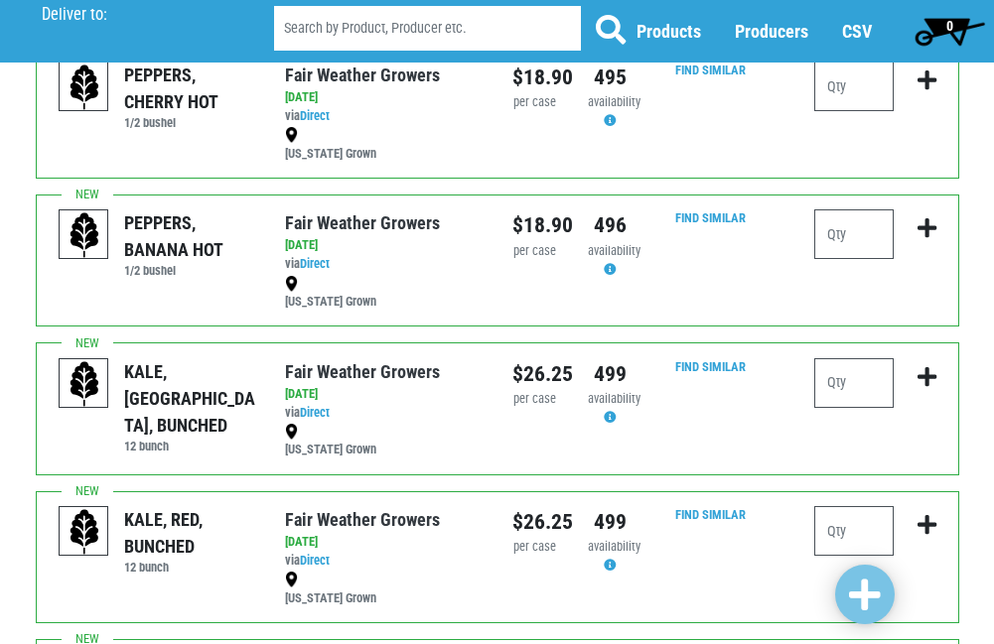
scroll to position [794, 0]
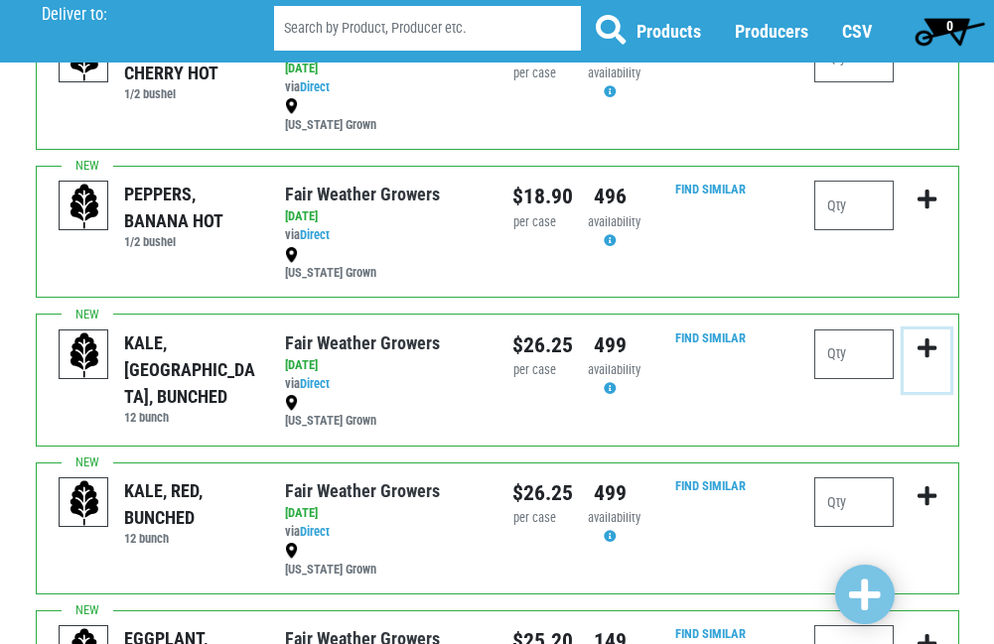
click at [944, 364] on button "submit" at bounding box center [926, 361] width 47 height 63
click at [834, 362] on input "number" at bounding box center [853, 355] width 79 height 50
type input "1"
click at [921, 345] on icon "submit" at bounding box center [926, 349] width 19 height 22
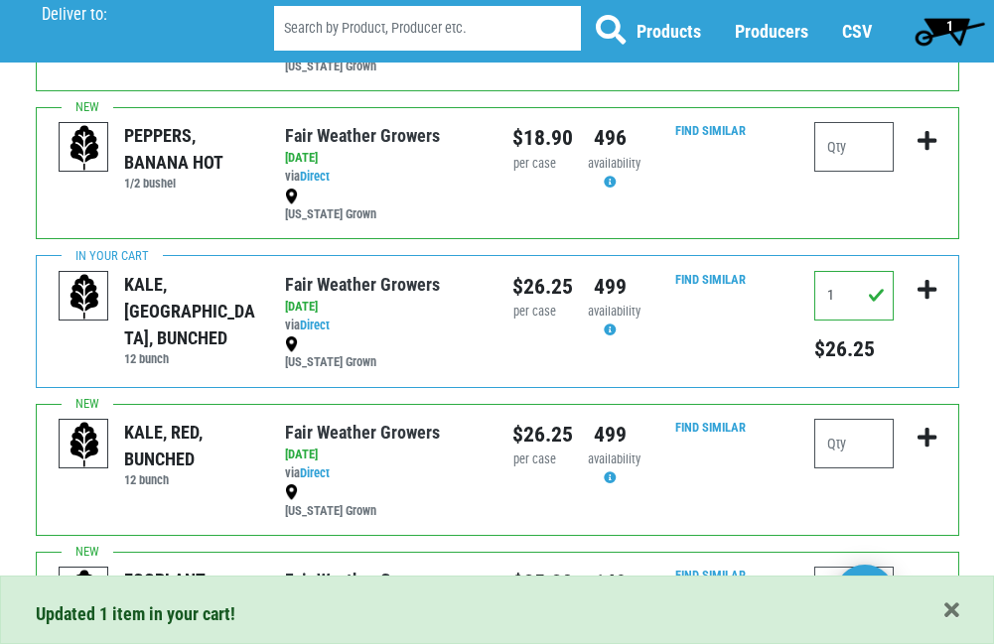
scroll to position [893, 0]
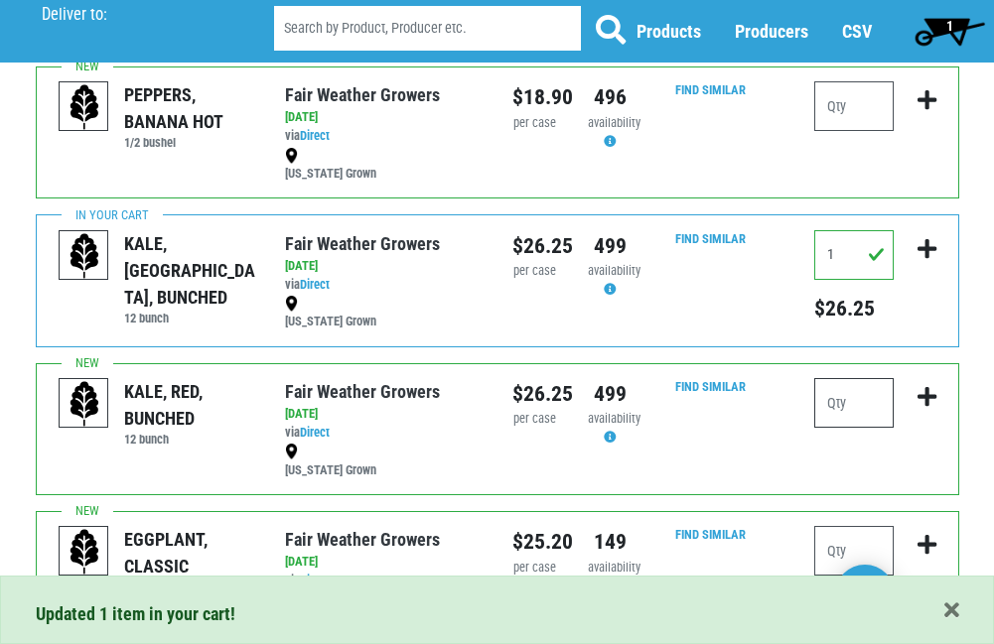
click at [832, 400] on input "number" at bounding box center [853, 403] width 79 height 50
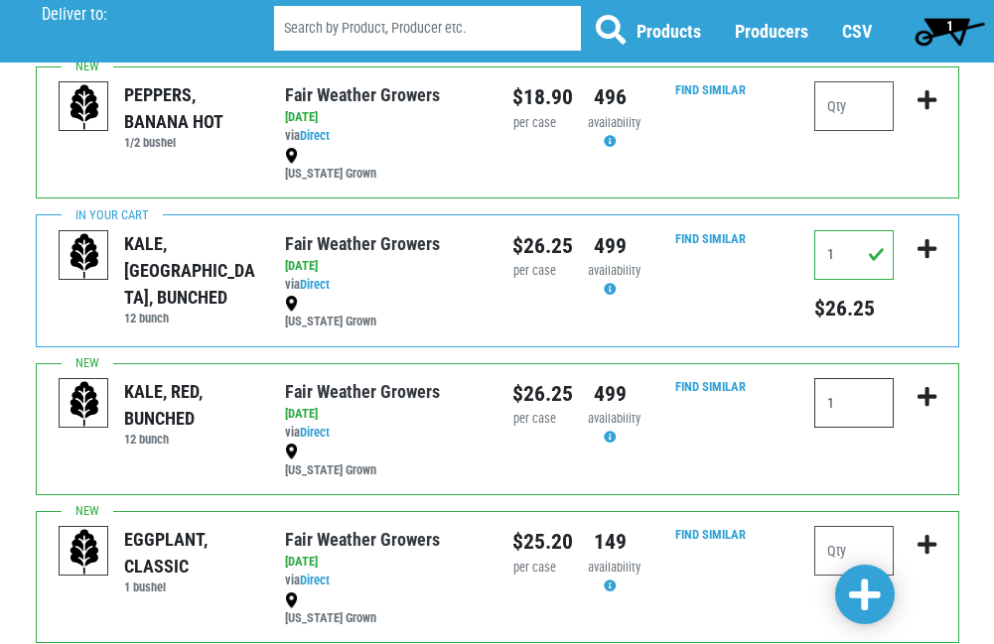
type input "1"
click at [923, 397] on icon "submit" at bounding box center [926, 397] width 19 height 22
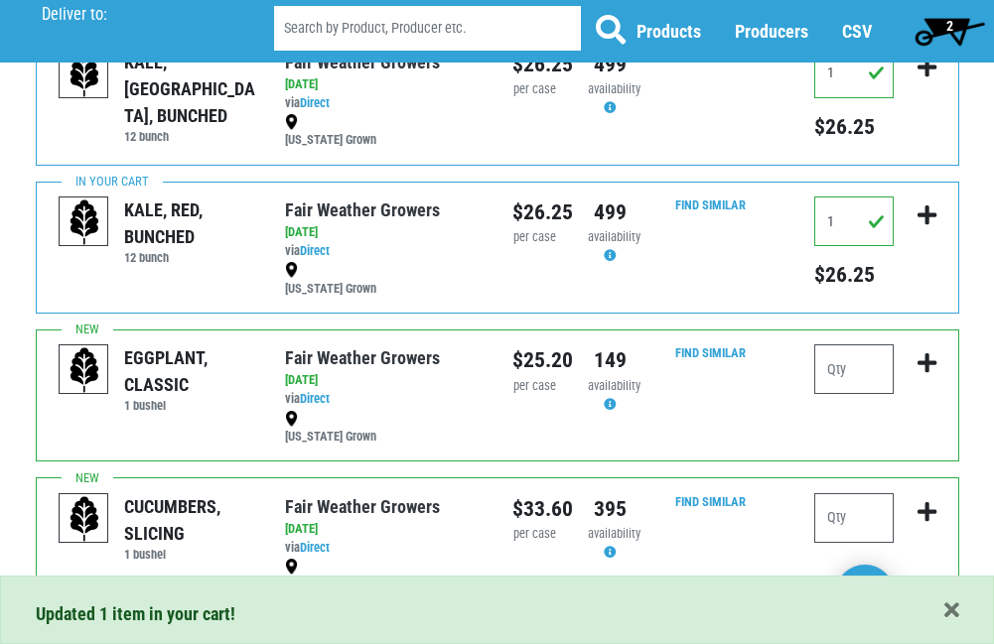
scroll to position [1092, 0]
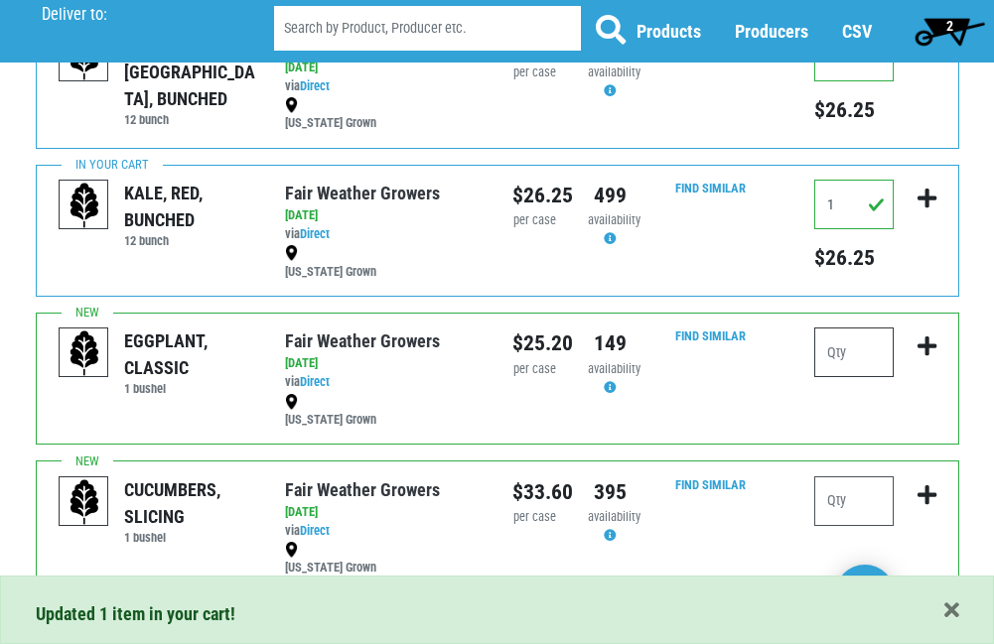
click at [848, 353] on input "number" at bounding box center [853, 353] width 79 height 50
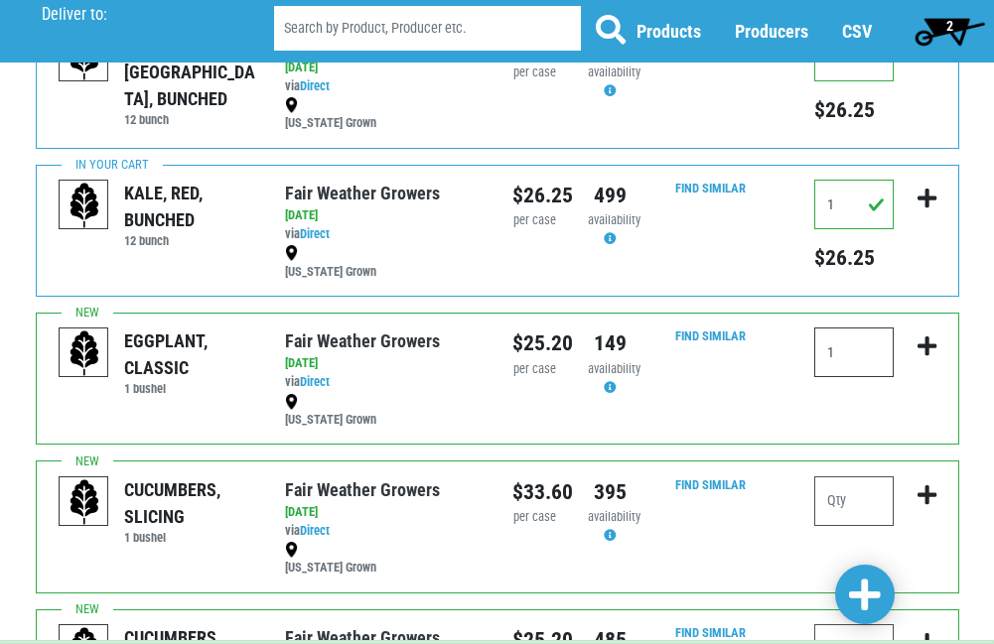
type input "1"
click at [923, 348] on icon "submit" at bounding box center [926, 347] width 19 height 22
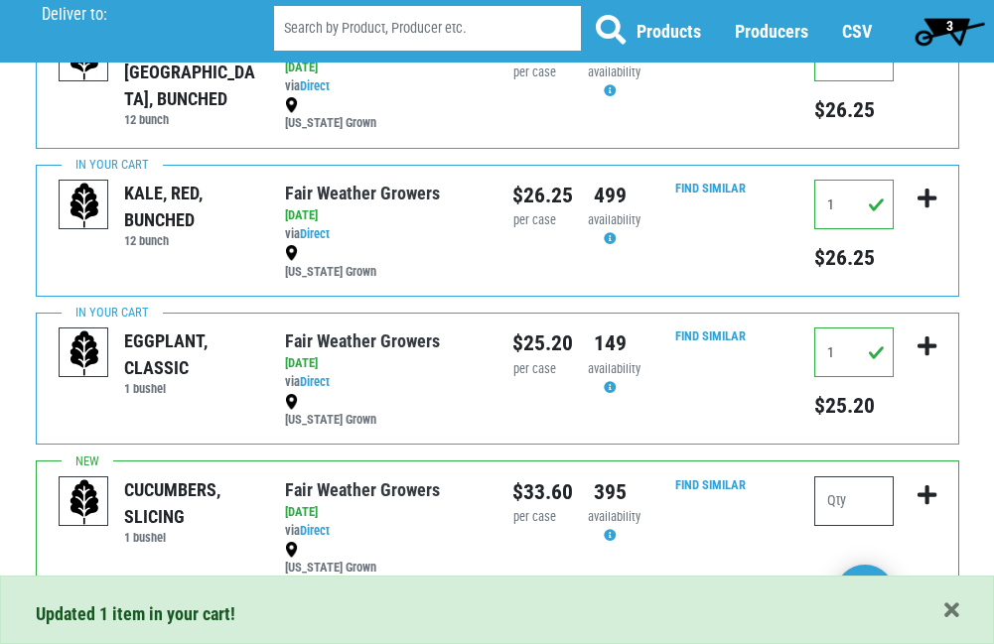
click at [836, 494] on input "number" at bounding box center [853, 501] width 79 height 50
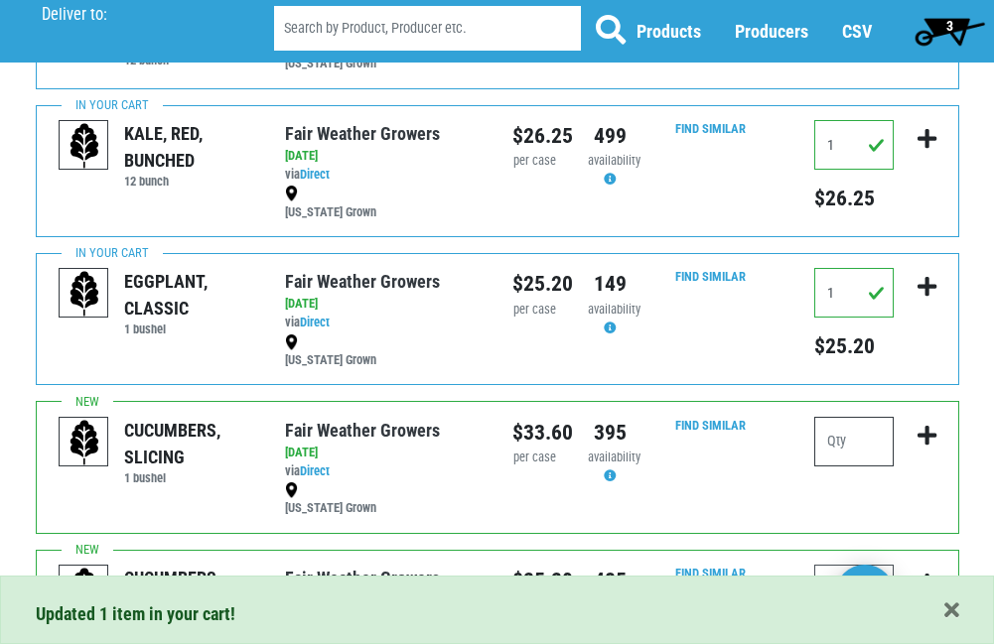
scroll to position [1290, 0]
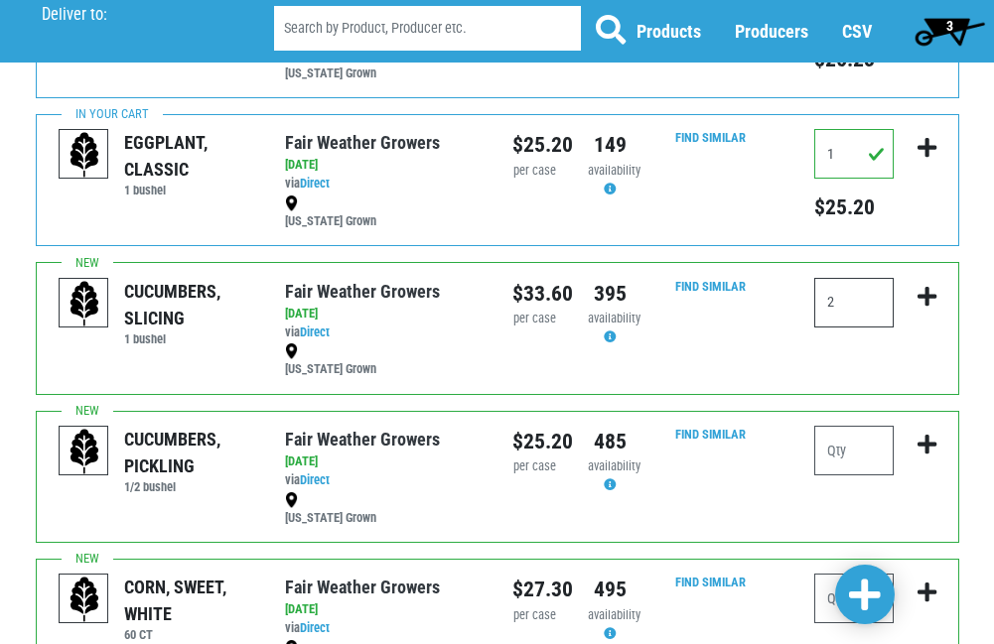
type input "2"
click at [930, 287] on icon "submit" at bounding box center [926, 297] width 19 height 22
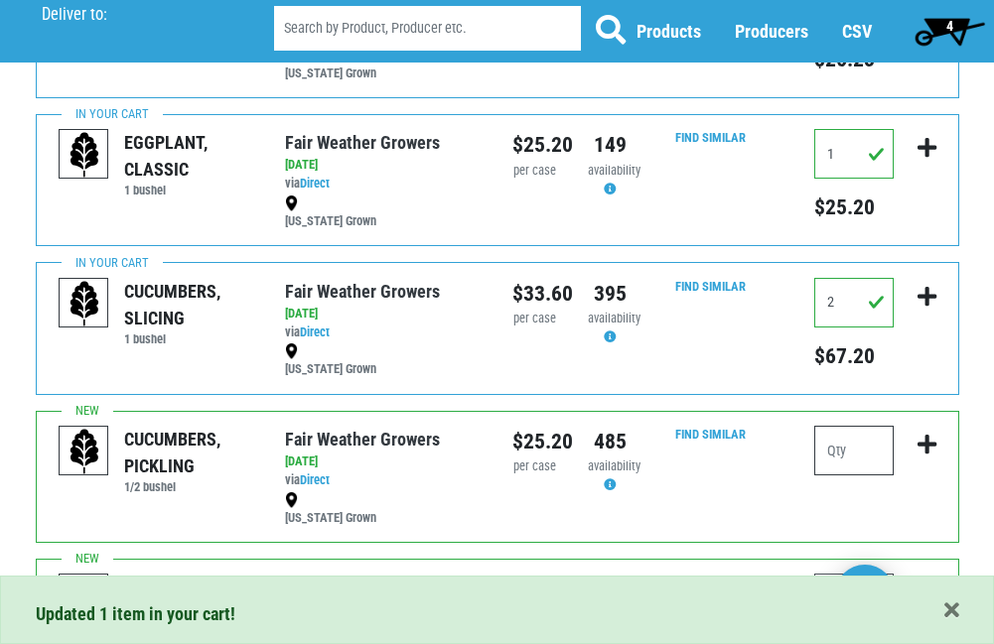
click at [840, 459] on input "number" at bounding box center [853, 451] width 79 height 50
type input "1"
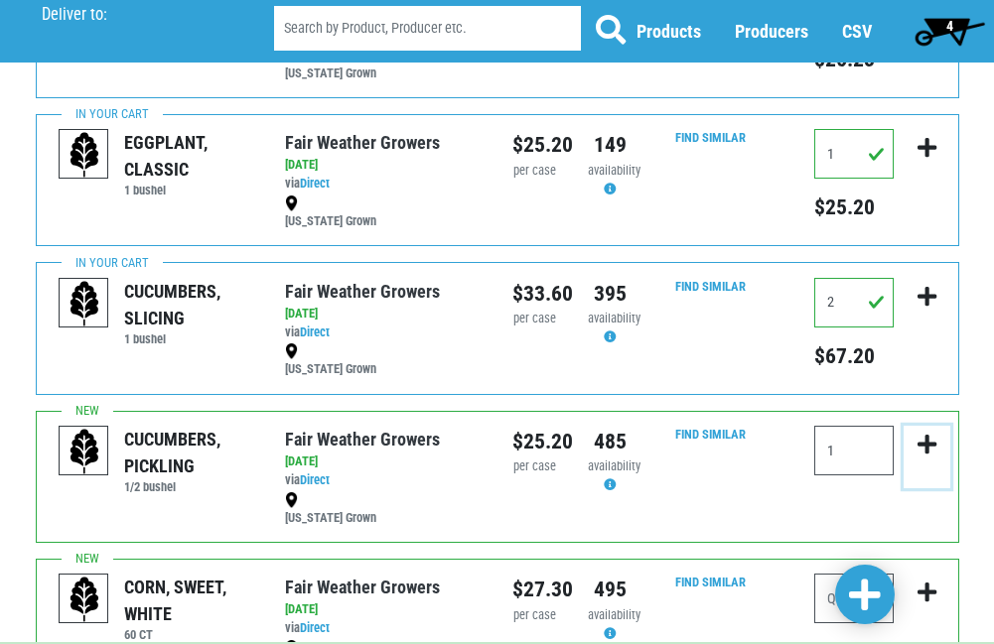
click at [926, 443] on icon "submit" at bounding box center [926, 445] width 19 height 22
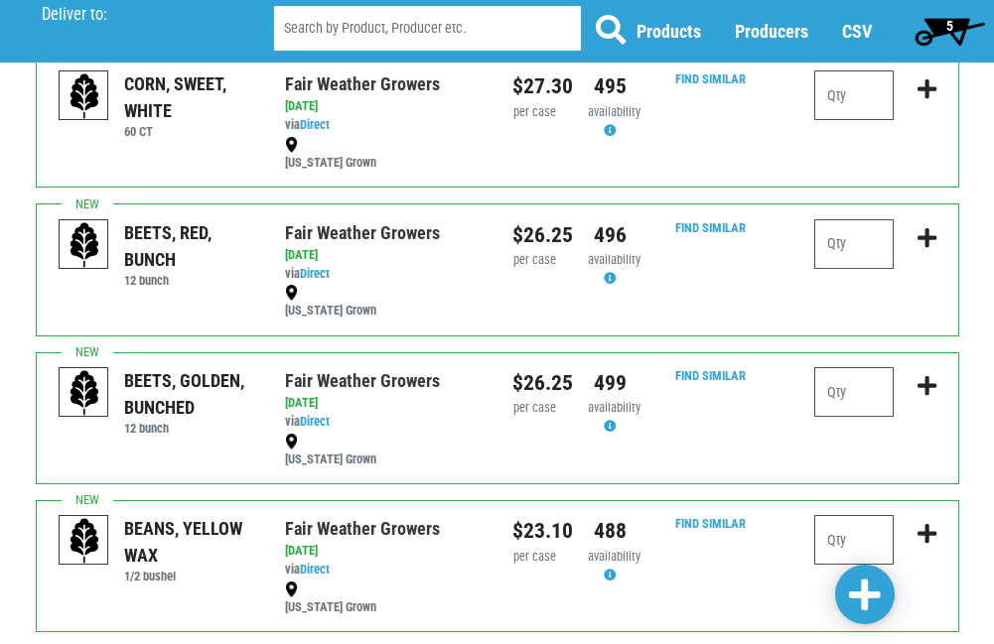
scroll to position [1886, 0]
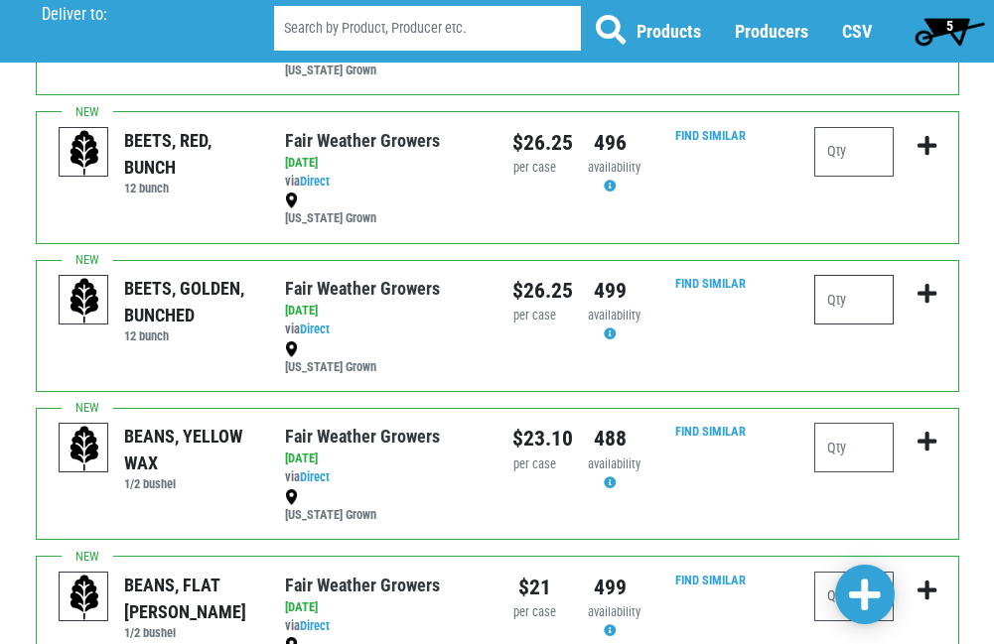
click at [840, 303] on input "number" at bounding box center [853, 300] width 79 height 50
type input "1"
click at [929, 294] on icon "submit" at bounding box center [926, 294] width 19 height 22
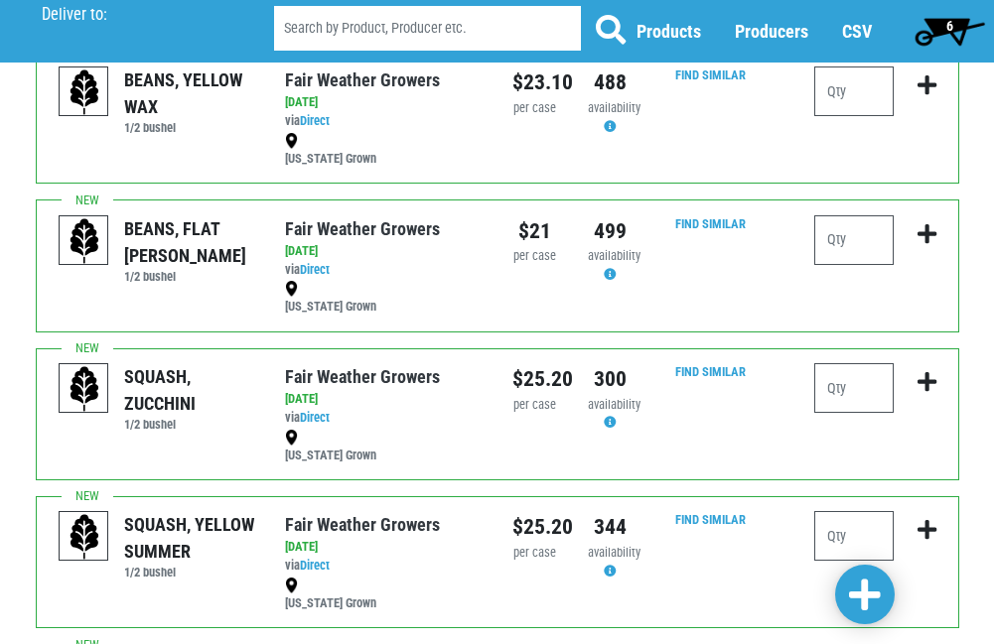
scroll to position [2283, 0]
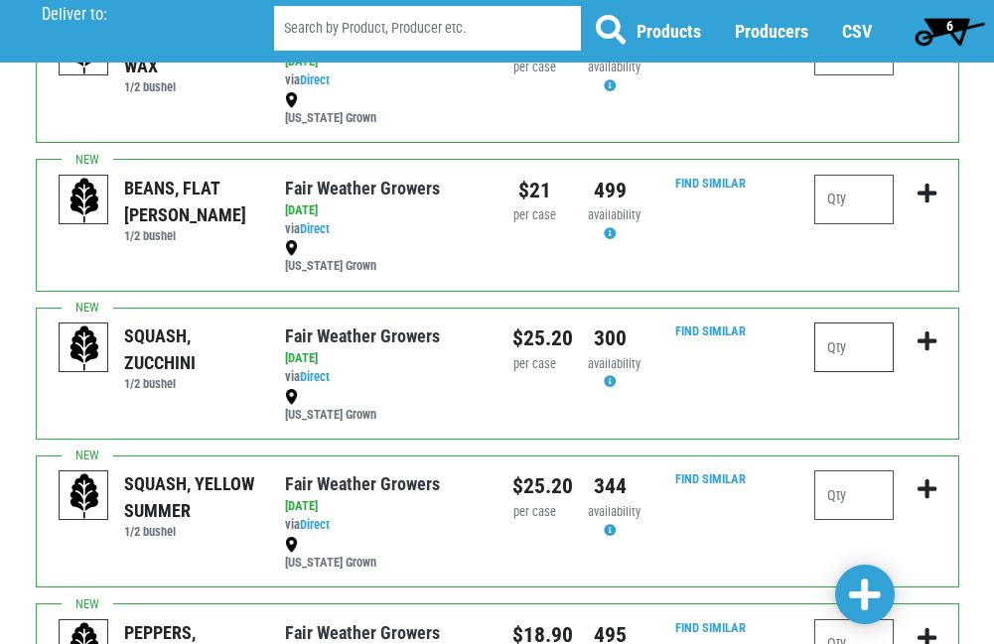
click at [842, 343] on input "number" at bounding box center [853, 348] width 79 height 50
type input "6"
click at [933, 335] on icon "submit" at bounding box center [926, 342] width 19 height 22
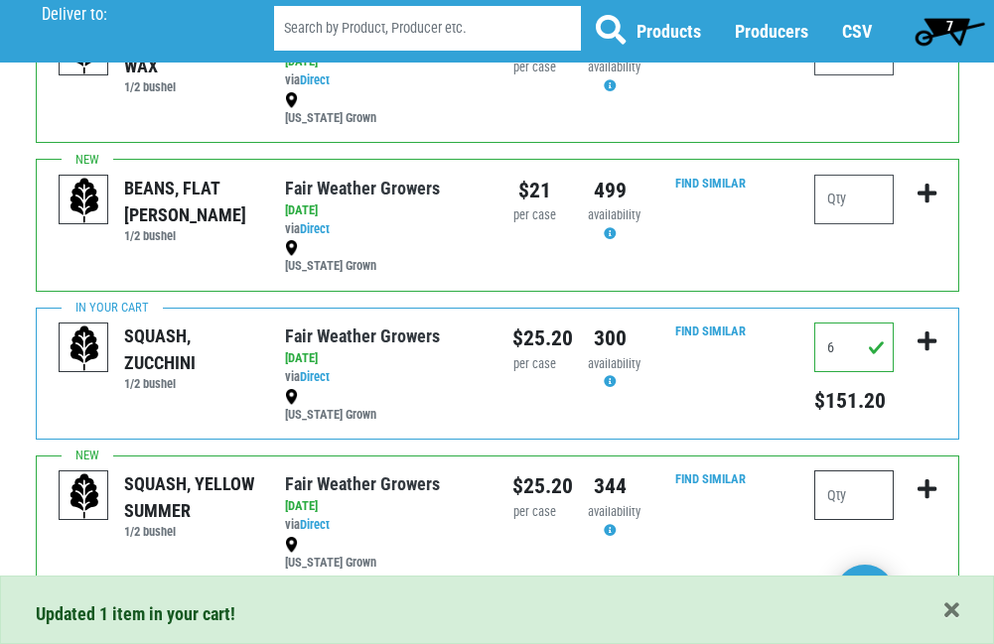
click at [835, 492] on input "number" at bounding box center [853, 496] width 79 height 50
type input "6"
click at [920, 491] on icon "submit" at bounding box center [926, 489] width 19 height 22
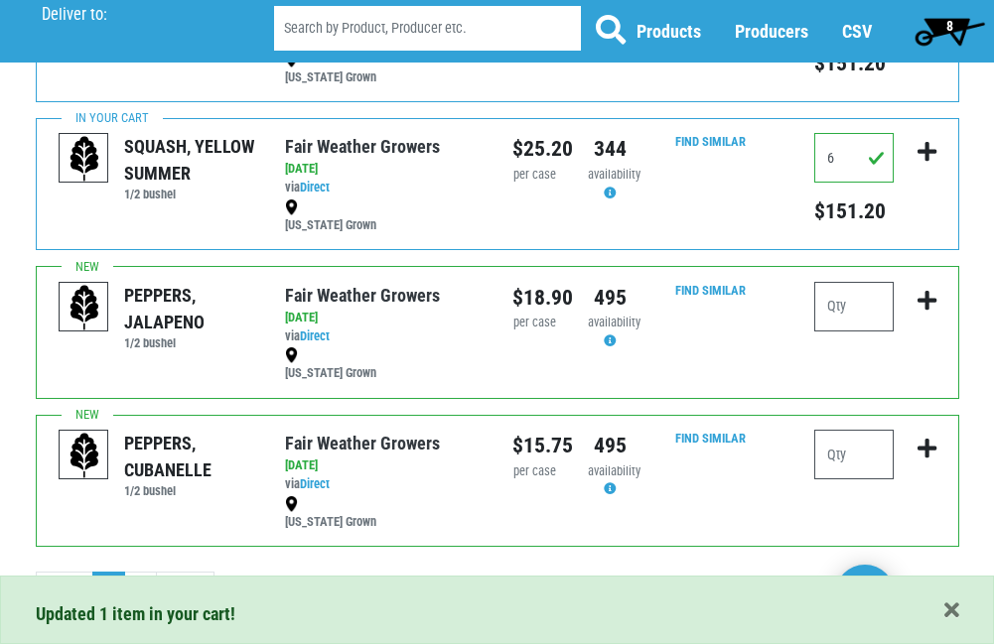
scroll to position [2649, 0]
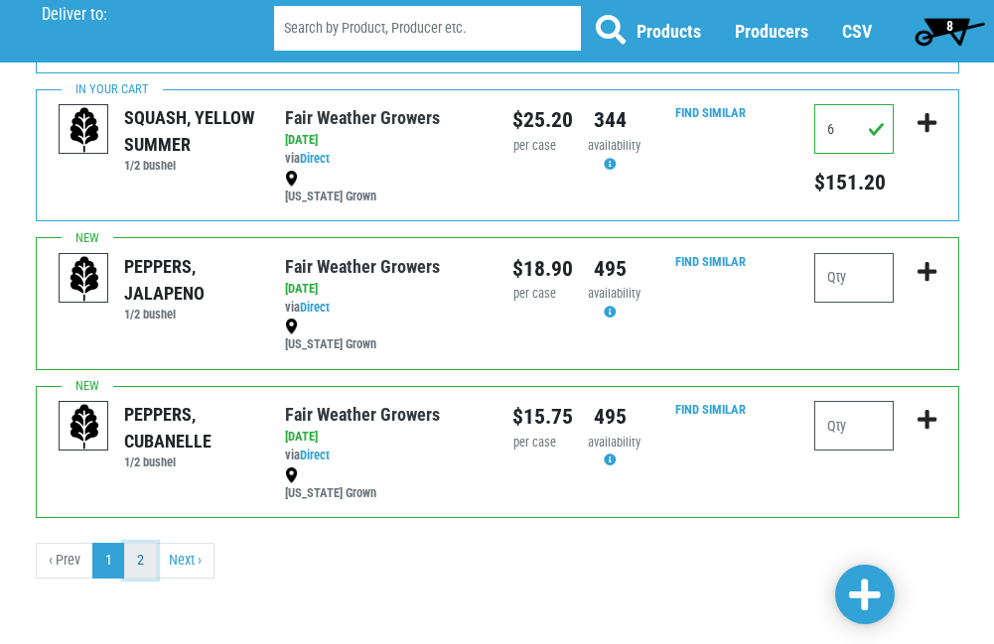
click at [138, 562] on link "2" at bounding box center [140, 561] width 33 height 36
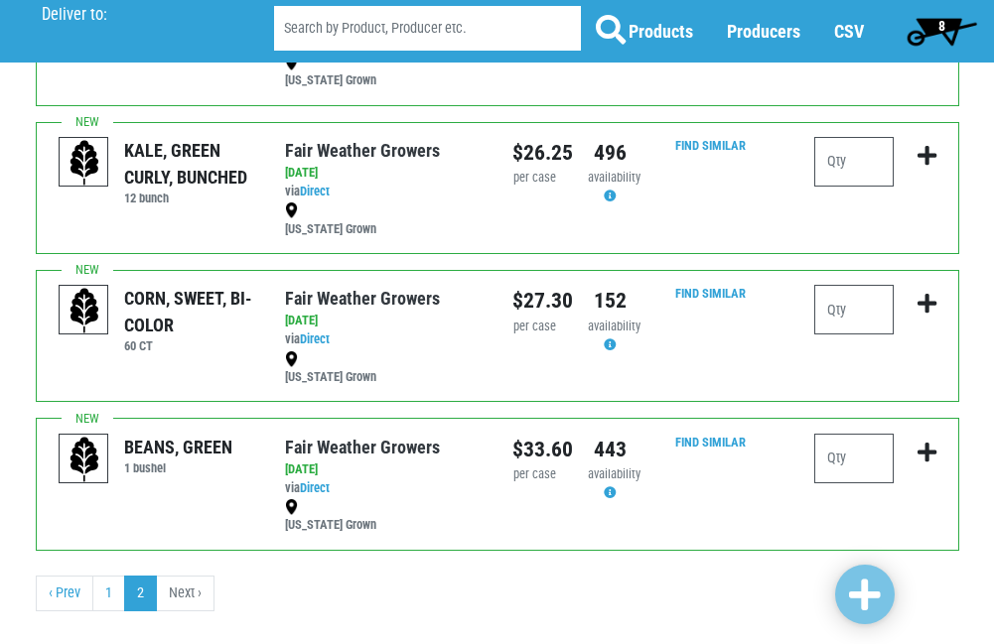
scroll to position [278, 0]
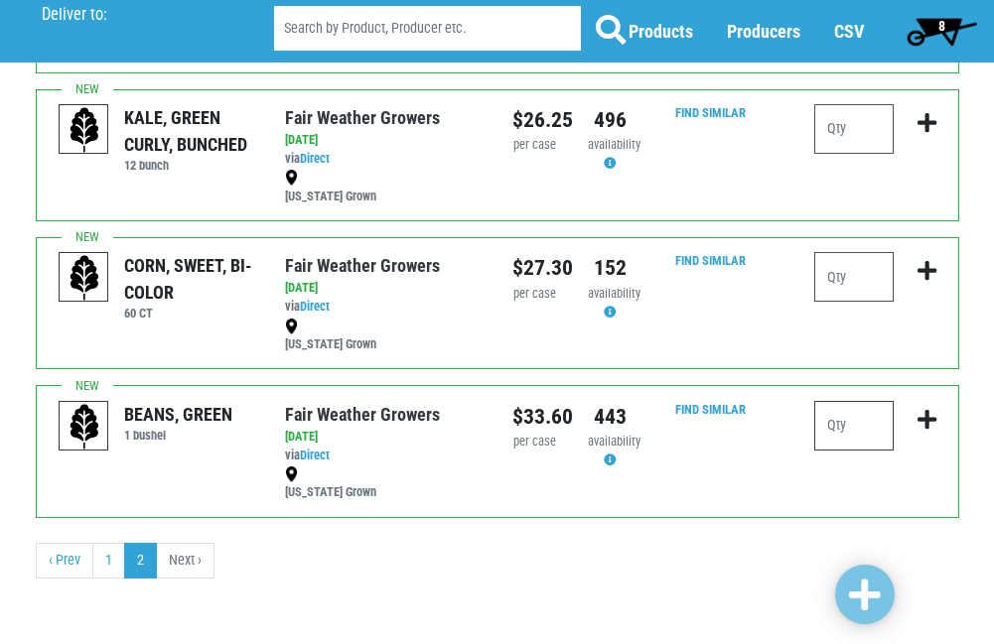
click at [852, 429] on input "number" at bounding box center [853, 426] width 79 height 50
type input "2"
click at [928, 417] on icon "submit" at bounding box center [926, 420] width 19 height 22
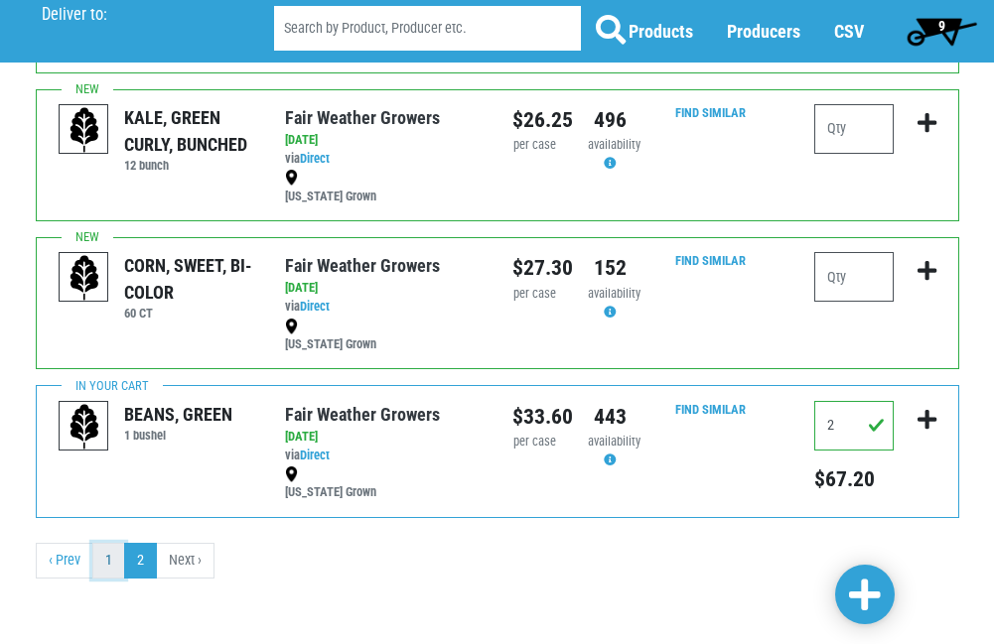
click at [93, 552] on link "1" at bounding box center [108, 561] width 33 height 36
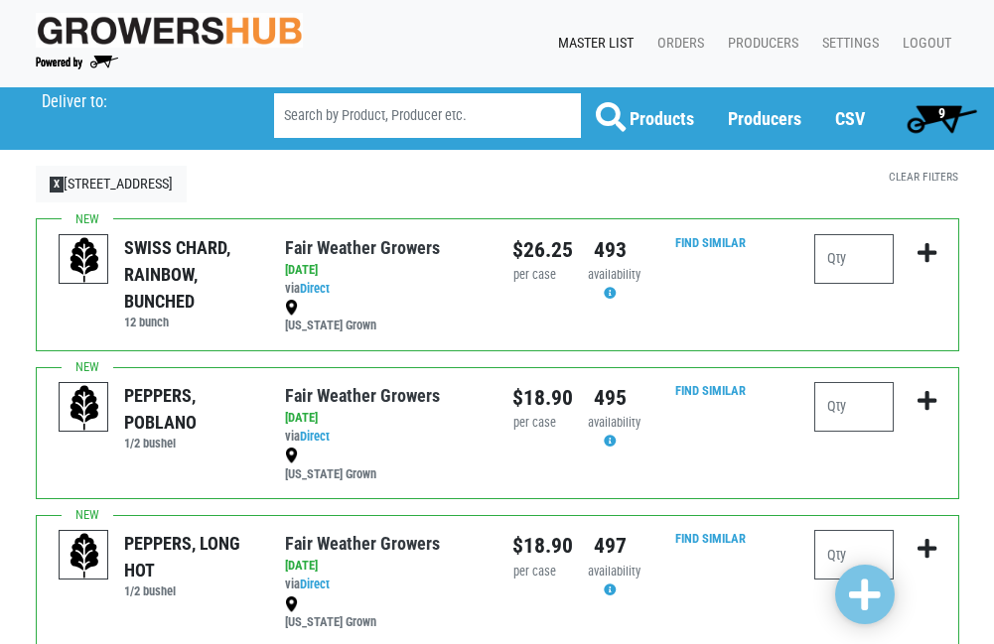
click at [941, 111] on span "9" at bounding box center [941, 113] width 7 height 16
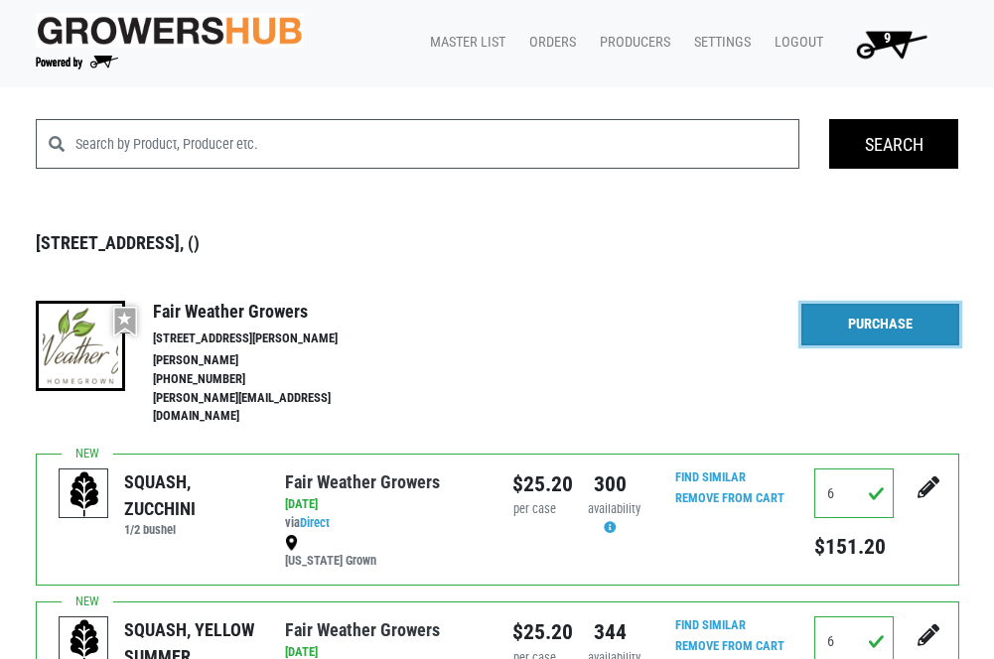
click at [848, 318] on link "Purchase" at bounding box center [879, 325] width 157 height 42
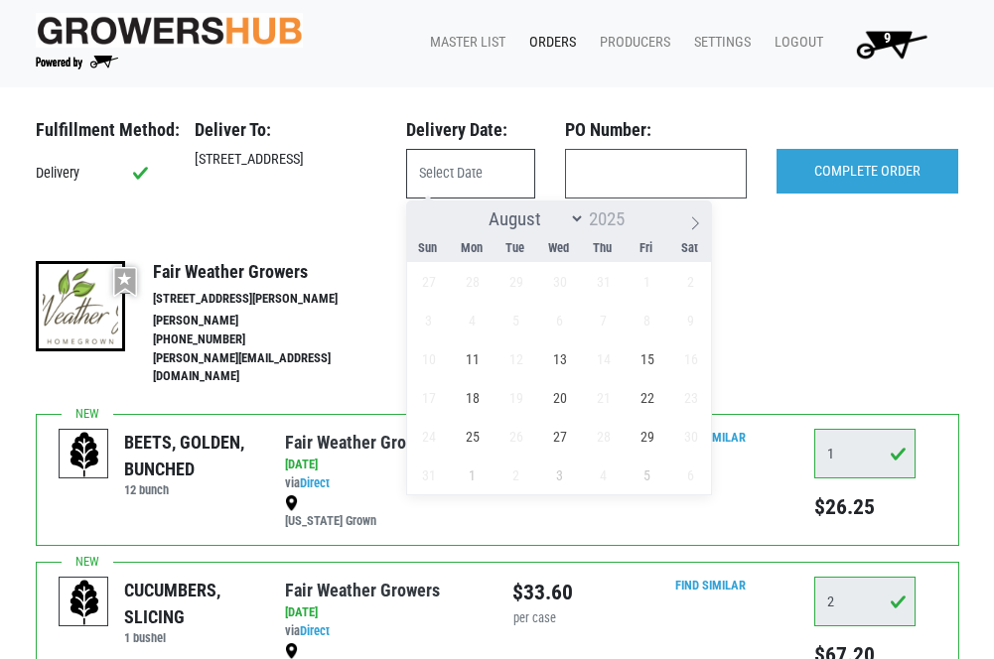
click at [447, 177] on input "text" at bounding box center [470, 174] width 129 height 50
click at [474, 358] on span "11" at bounding box center [472, 358] width 39 height 39
type input "[DATE]"
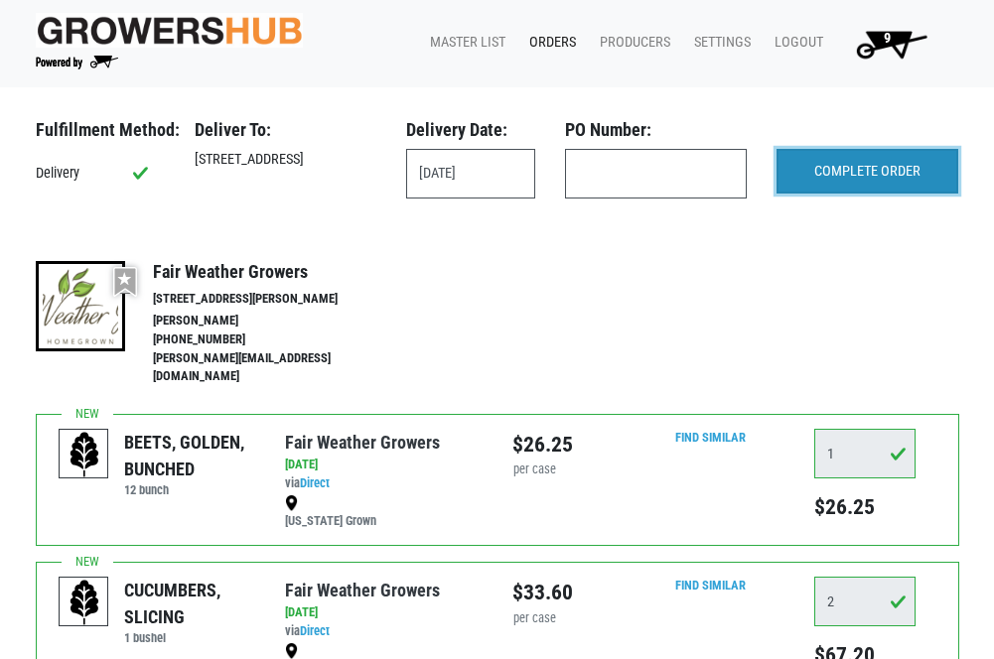
click at [879, 167] on input "COMPLETE ORDER" at bounding box center [867, 172] width 182 height 46
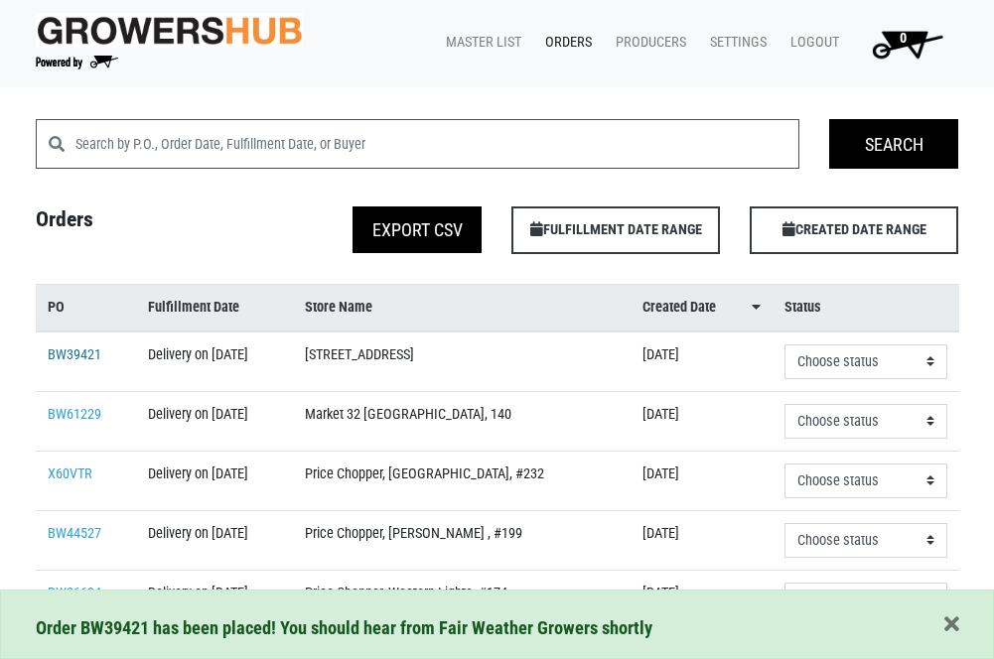
click at [60, 355] on link "BW39421" at bounding box center [75, 354] width 54 height 17
